Goal: Task Accomplishment & Management: Complete application form

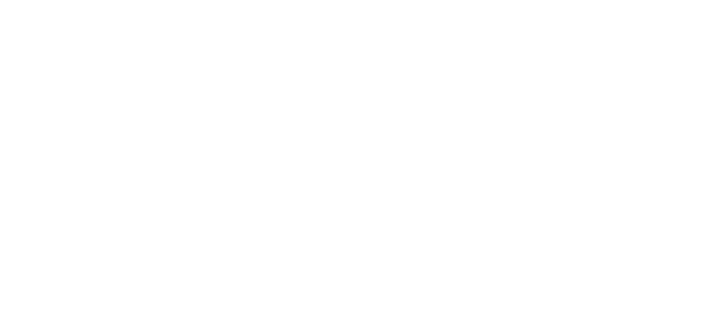
select select "*"
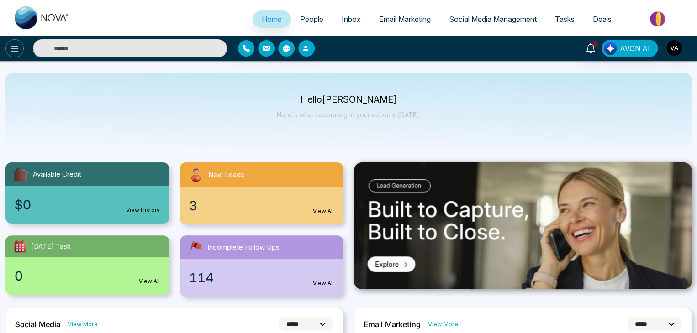
drag, startPoint x: 25, startPoint y: 50, endPoint x: 10, endPoint y: 52, distance: 14.7
click at [10, 52] on div at bounding box center [116, 48] width 233 height 18
click at [10, 52] on icon at bounding box center [14, 48] width 11 height 11
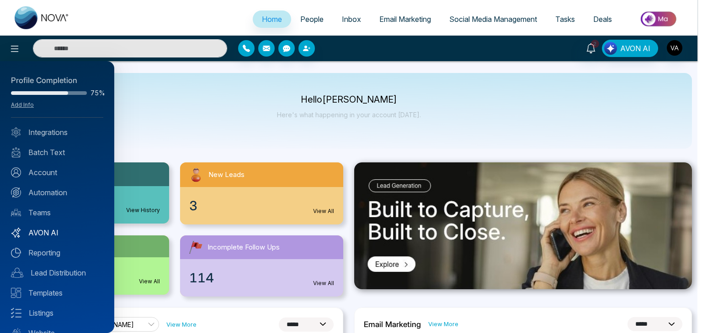
click at [46, 233] on link "AVON AI" at bounding box center [57, 233] width 92 height 11
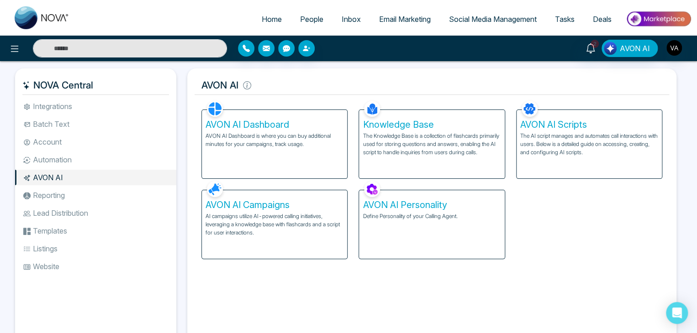
click at [261, 217] on p "AI campaigns utilize AI-powered calling initiatives, leveraging a knowledge bas…" at bounding box center [275, 224] width 138 height 25
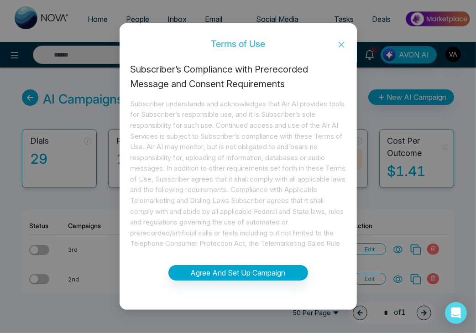
click at [340, 42] on icon "close" at bounding box center [341, 44] width 7 height 7
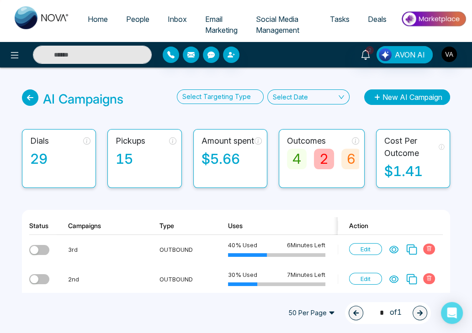
click at [418, 97] on button "New AI Campaign" at bounding box center [407, 98] width 86 height 16
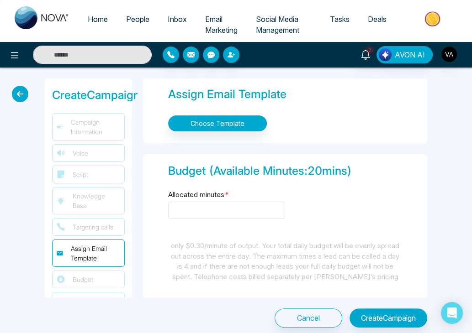
scroll to position [612, 0]
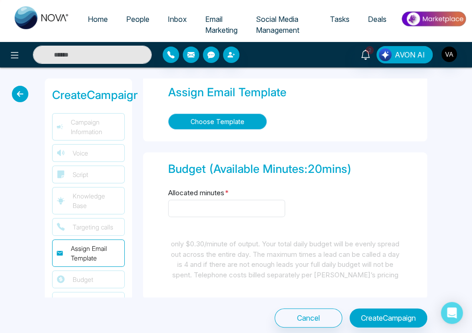
click at [239, 119] on button "Choose Template" at bounding box center [217, 122] width 99 height 16
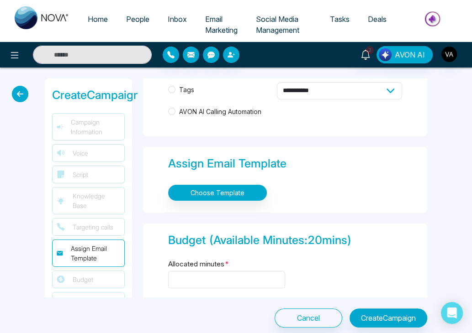
scroll to position [531, 0]
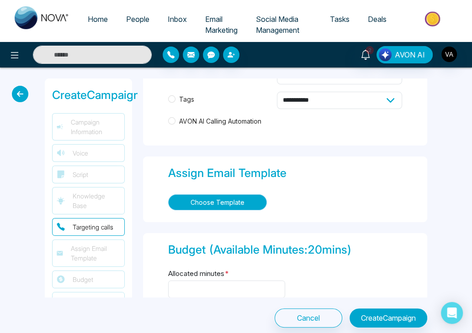
click at [219, 202] on button "Choose Template" at bounding box center [217, 203] width 99 height 16
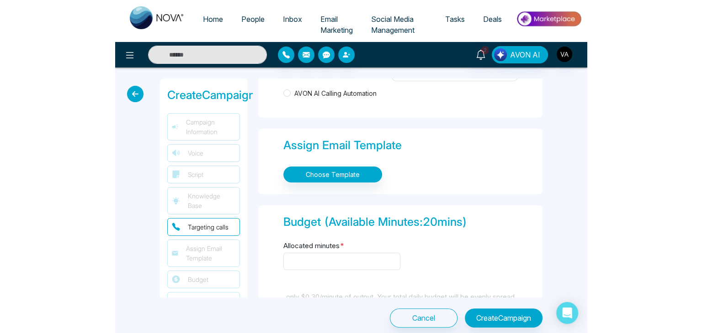
scroll to position [557, 0]
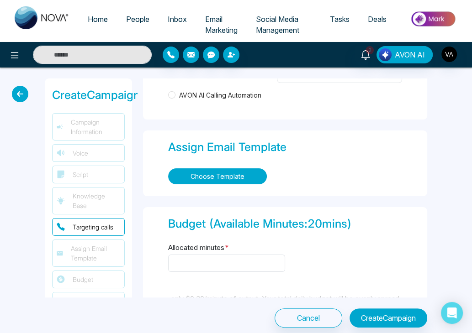
click at [240, 176] on button "Choose Template" at bounding box center [217, 177] width 99 height 16
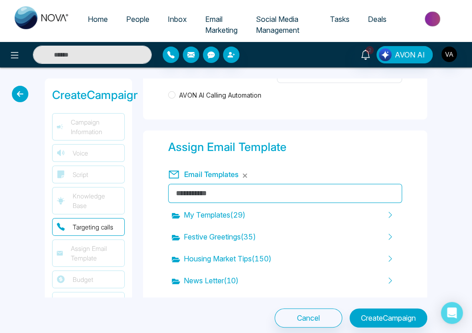
click at [240, 176] on div "Email Templates" at bounding box center [285, 174] width 234 height 19
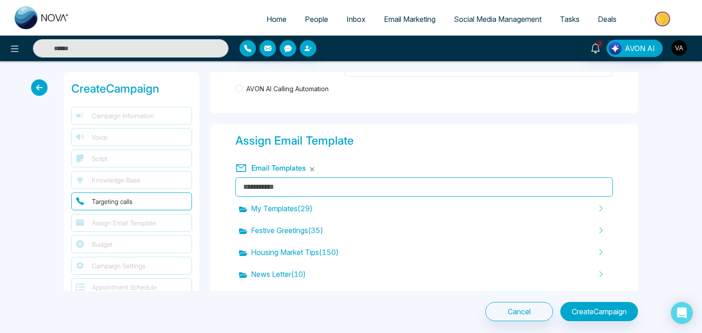
click at [476, 46] on img "button" at bounding box center [679, 48] width 16 height 16
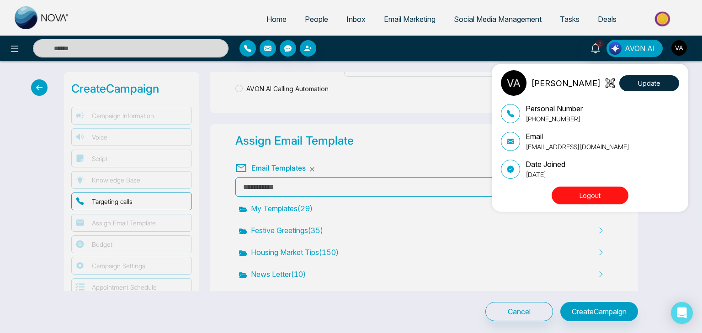
click at [476, 193] on button "Logout" at bounding box center [589, 196] width 77 height 18
